Goal: Complete application form

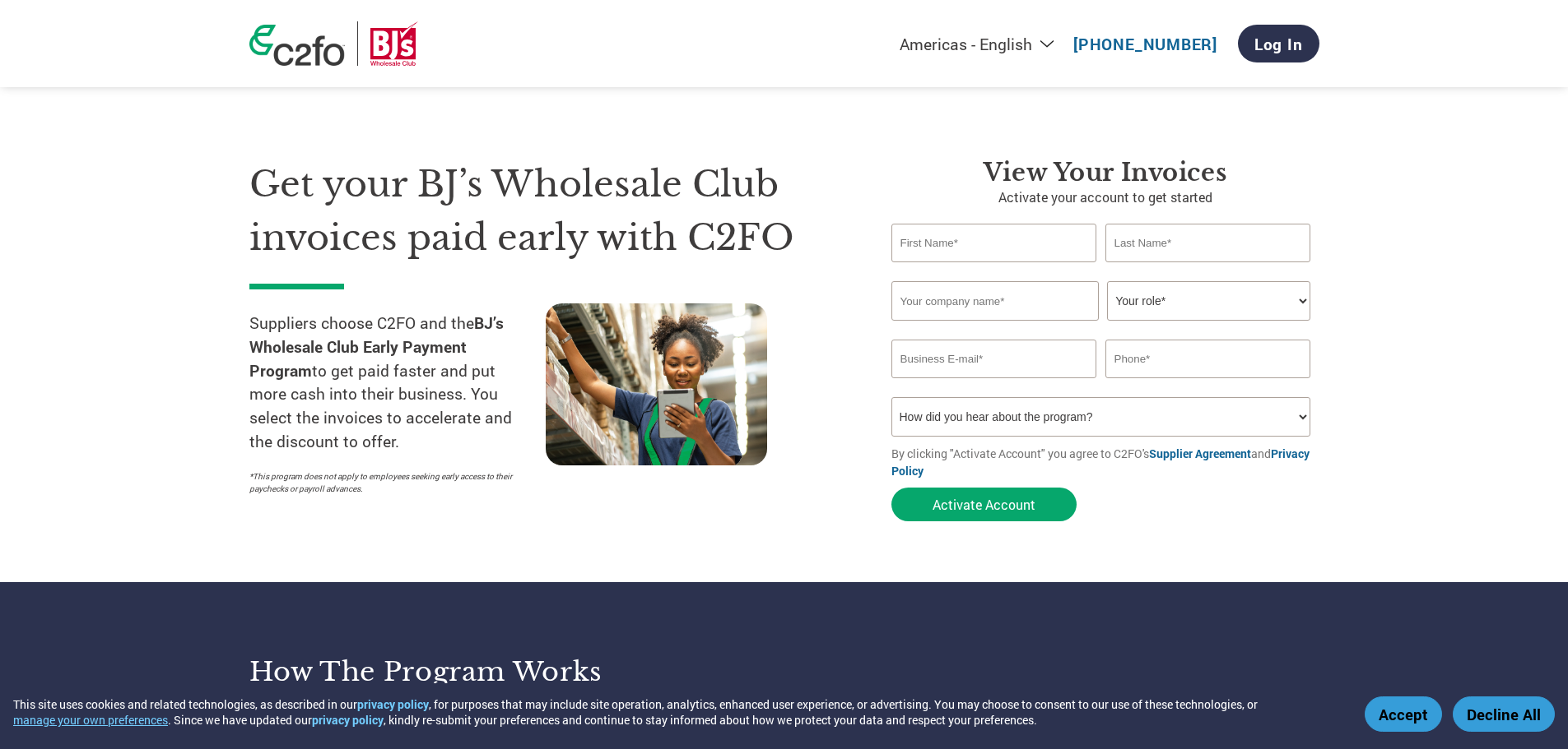
click at [1018, 246] on input "text" at bounding box center [994, 242] width 206 height 39
type input "[GEOGRAPHIC_DATA]"
type input "[PERSON_NAME]"
type input "Creative Cedar Designs"
type input "[EMAIL_ADDRESS][DOMAIN_NAME]"
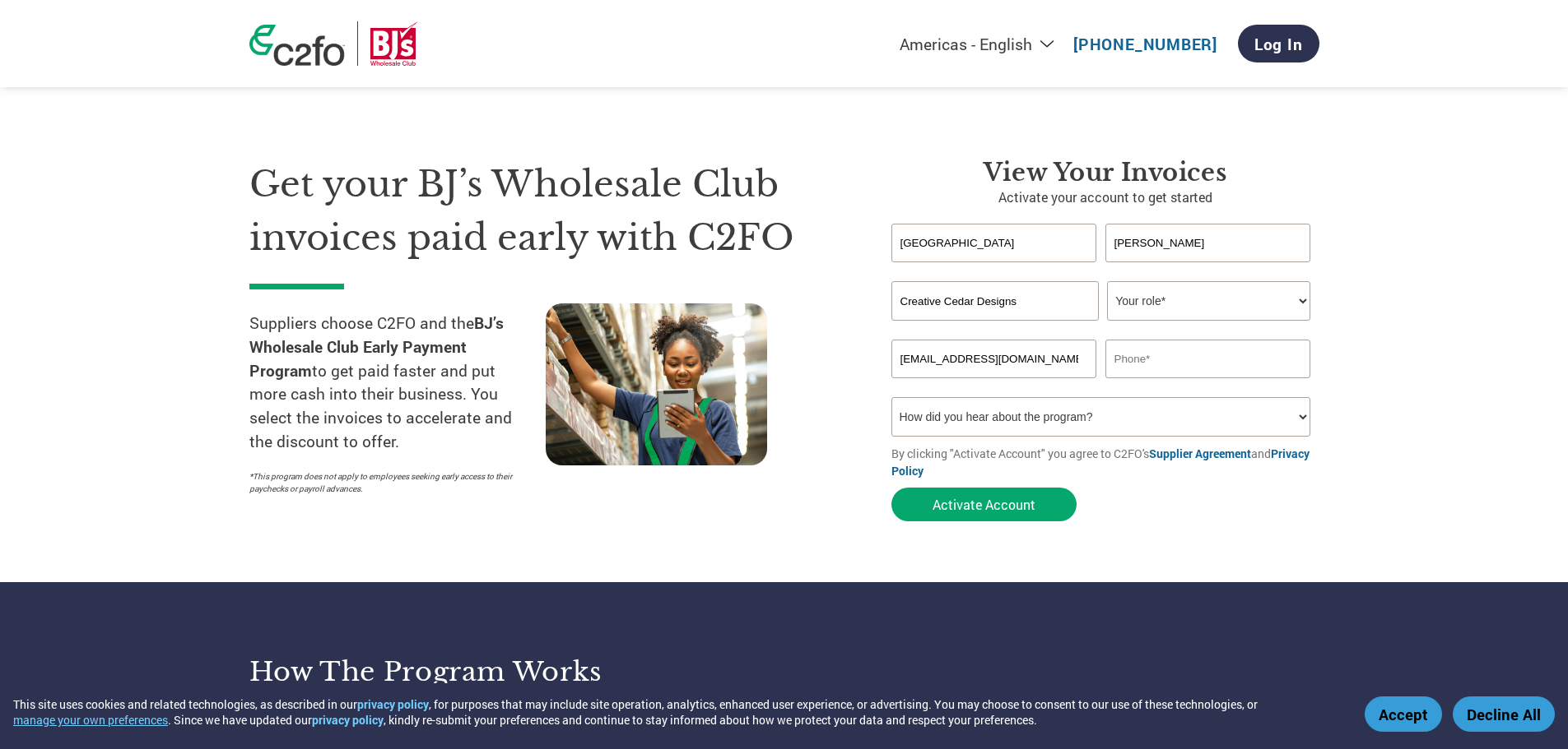
type input "4238030397"
click at [1168, 308] on select "Your role* CFO Controller Credit Manager Finance Director Treasurer CEO Preside…" at bounding box center [1209, 301] width 204 height 40
select select "OTHER"
click at [1108, 281] on select "Your role* CFO Controller Credit Manager Finance Director Treasurer CEO Preside…" at bounding box center [1209, 301] width 204 height 40
click at [1079, 423] on select "How did you hear about the program? Received a letter Email Social Media Online…" at bounding box center [1101, 418] width 420 height 40
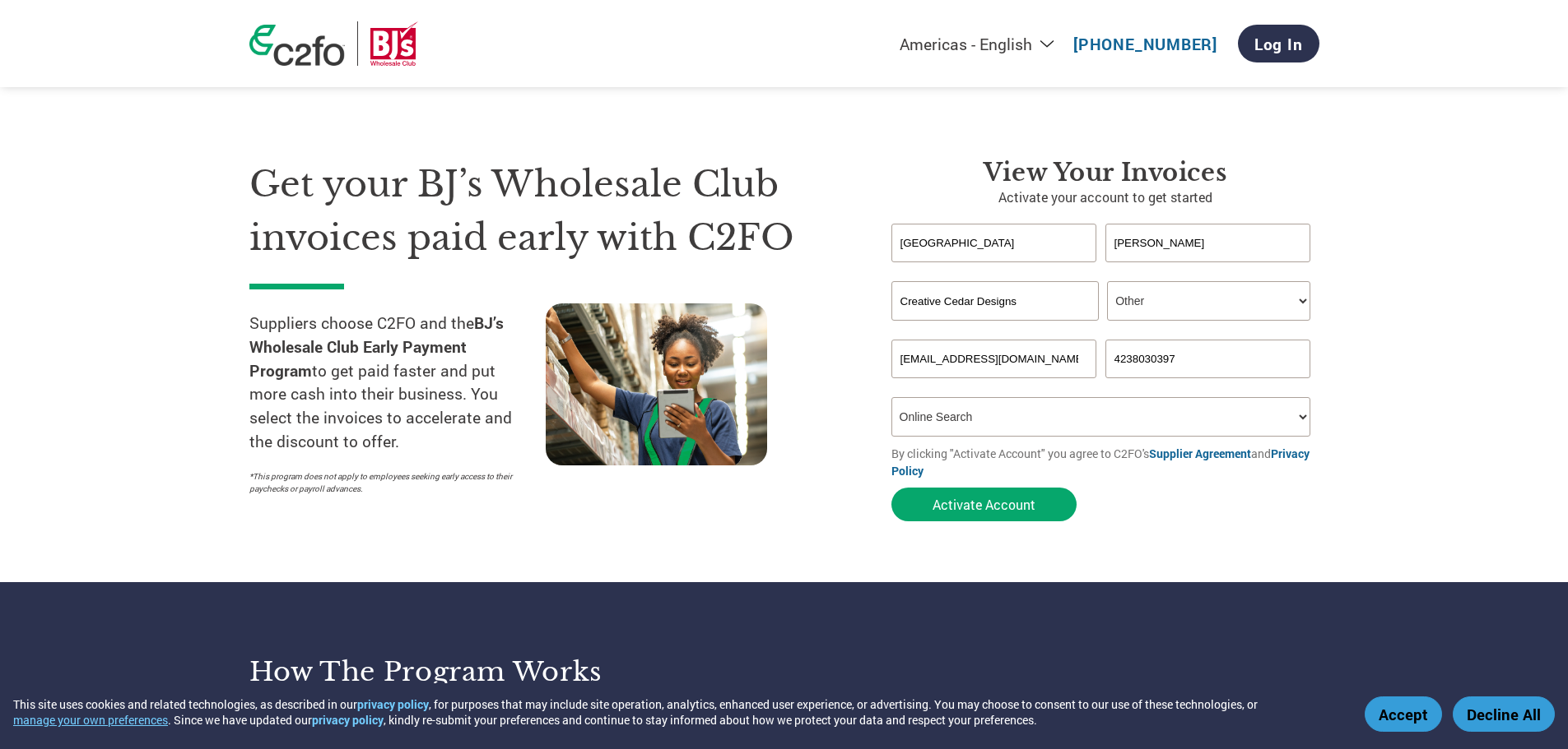
click at [892, 398] on select "How did you hear about the program? Received a letter Email Social Media Online…" at bounding box center [1101, 418] width 420 height 40
click at [1075, 410] on select "How did you hear about the program? Received a letter Email Social Media Online…" at bounding box center [1101, 418] width 420 height 40
select select "Other"
click at [892, 398] on select "How did you hear about the program? Received a letter Email Social Media Online…" at bounding box center [1101, 418] width 420 height 40
click at [989, 492] on button "Activate Account" at bounding box center [983, 505] width 185 height 34
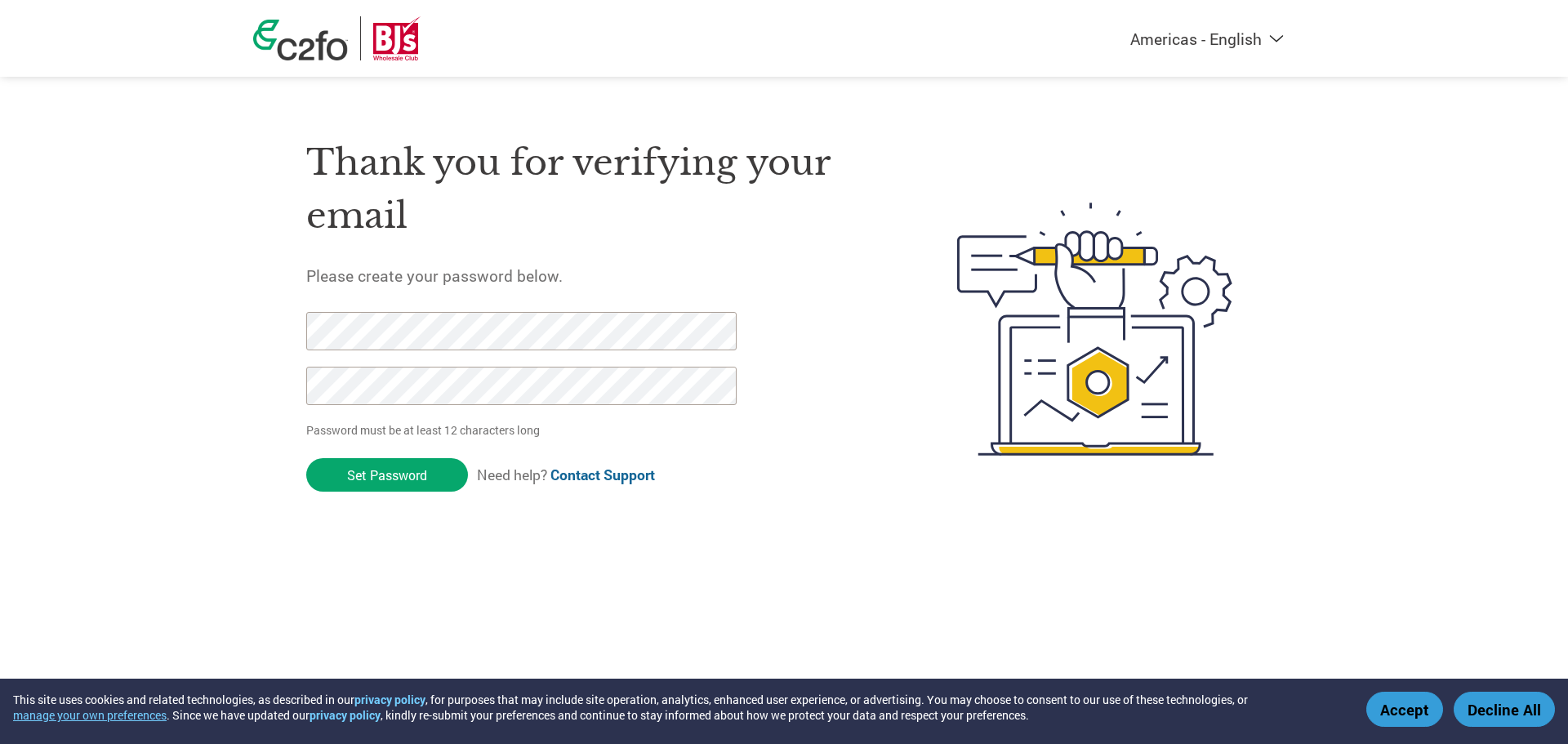
click at [306, 458] on input "Set Password" at bounding box center [387, 475] width 162 height 34
click at [350, 482] on input "Set Password" at bounding box center [387, 475] width 162 height 34
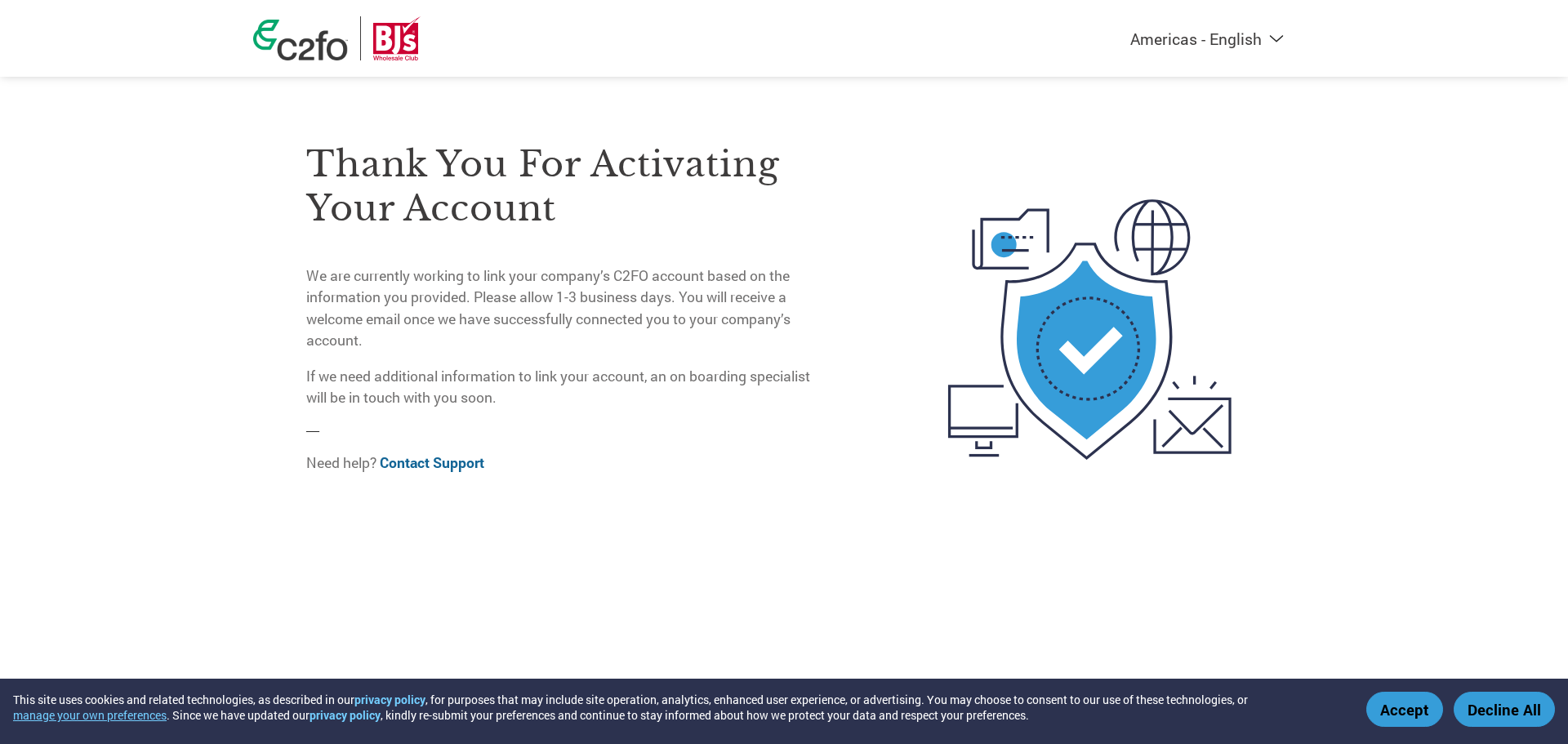
click at [1093, 580] on html "This site uses cookies and related technologies, as described in our privacy po…" at bounding box center [784, 297] width 1568 height 594
